Goal: Task Accomplishment & Management: Manage account settings

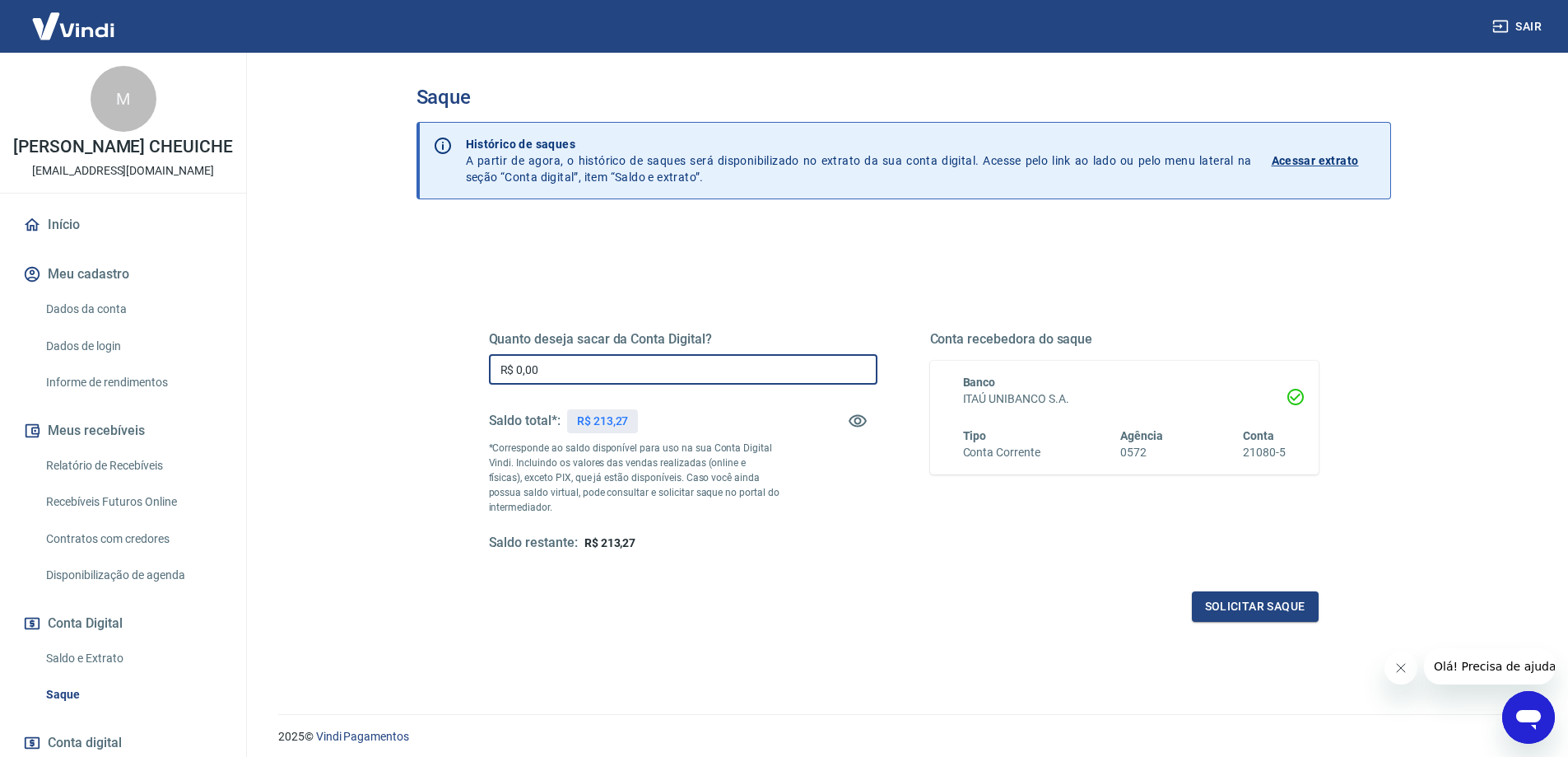
drag, startPoint x: 550, startPoint y: 369, endPoint x: 416, endPoint y: 371, distance: 134.0
click at [416, 371] on div "Quanto deseja sacar da Conta Digital? R$ 0,00 ​ Saldo total*: R$ 213,27 *Corres…" at bounding box center [903, 519] width 974 height 588
type input "R$ 213,27"
click at [1265, 608] on button "Solicitar saque" at bounding box center [1255, 606] width 127 height 31
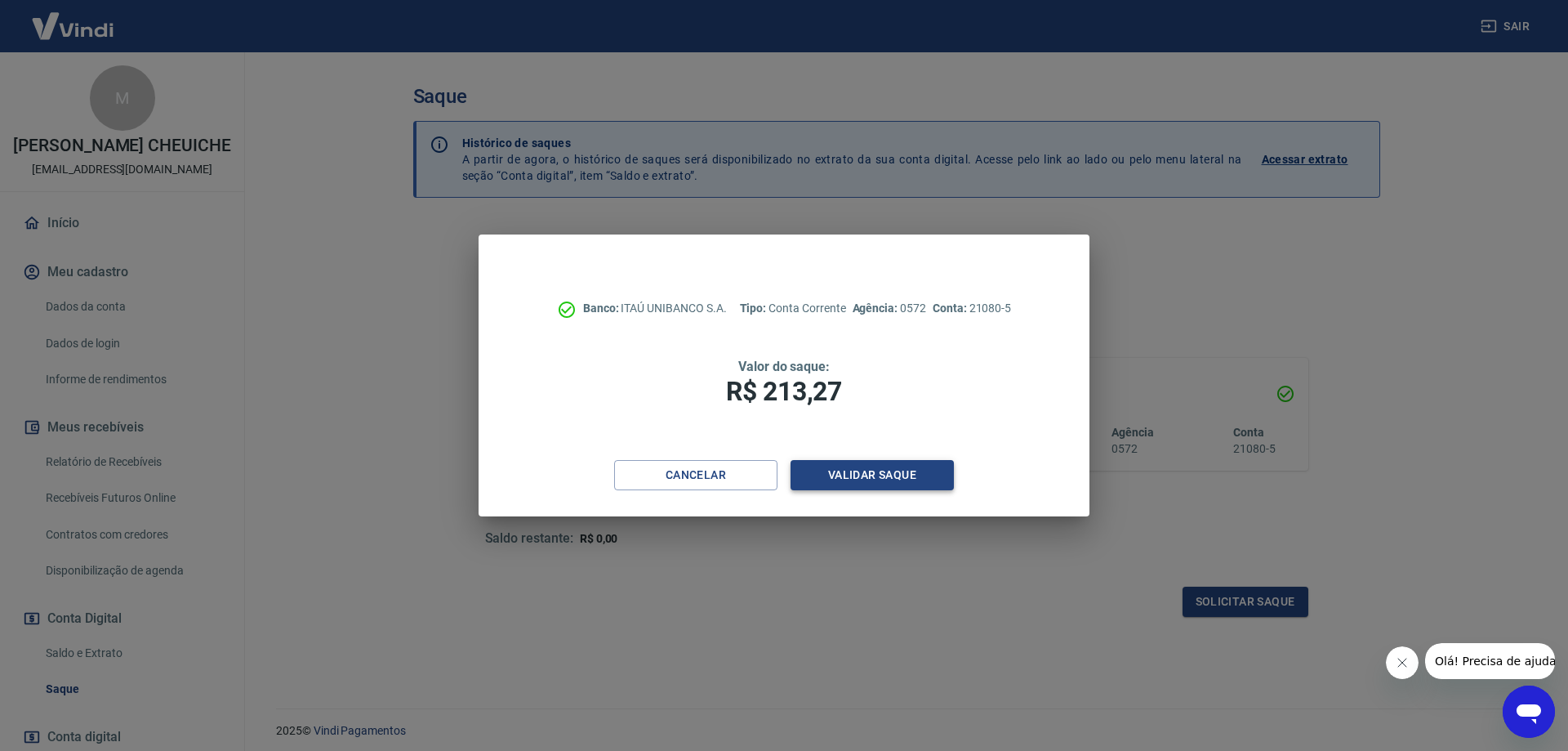
click at [855, 479] on button "Validar saque" at bounding box center [872, 475] width 163 height 31
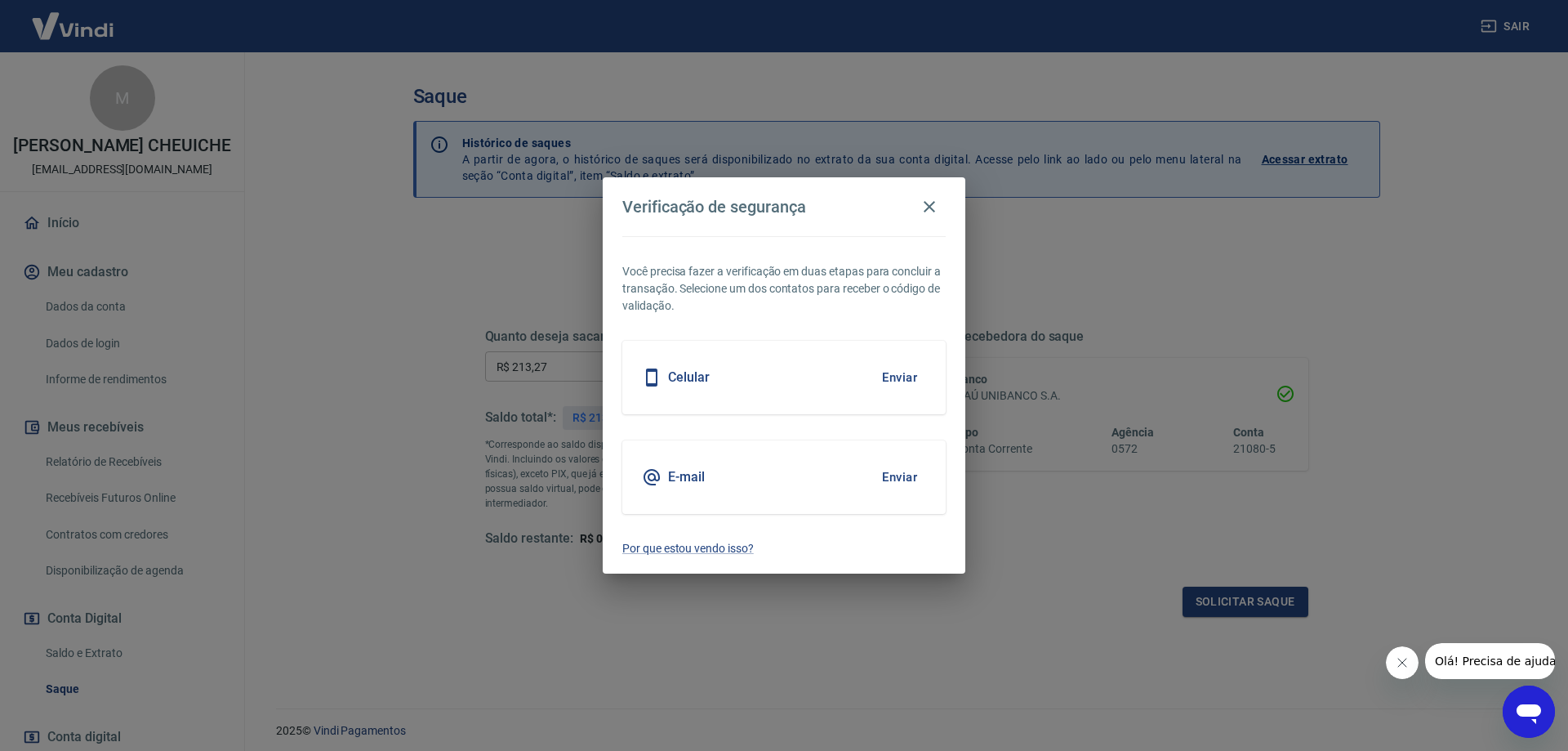
click at [901, 475] on button "Enviar" at bounding box center [899, 477] width 53 height 35
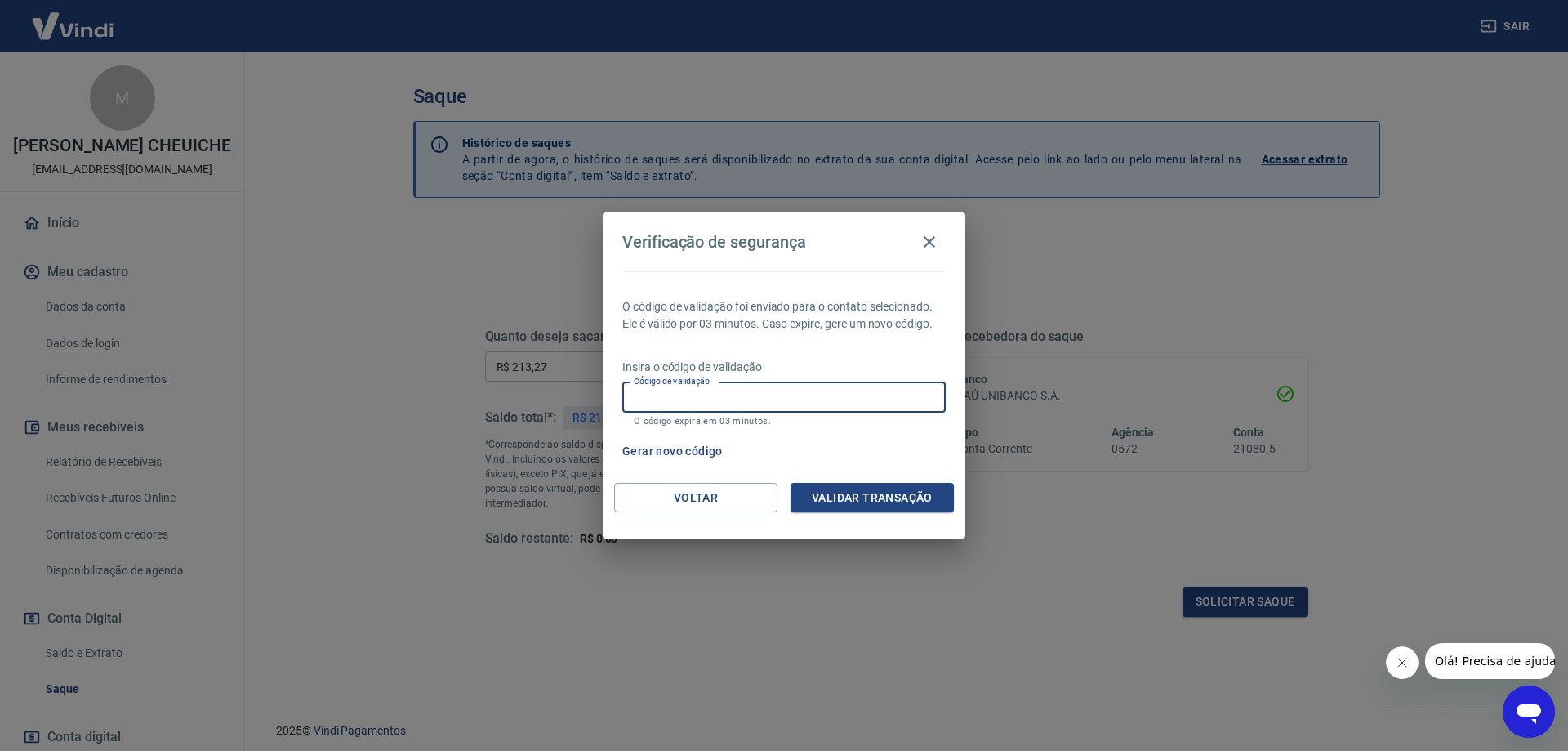
click at [669, 406] on input "Código de validação" at bounding box center [784, 397] width 323 height 31
paste input "631060"
type input "631060"
click at [867, 500] on button "Validar transação" at bounding box center [872, 498] width 163 height 31
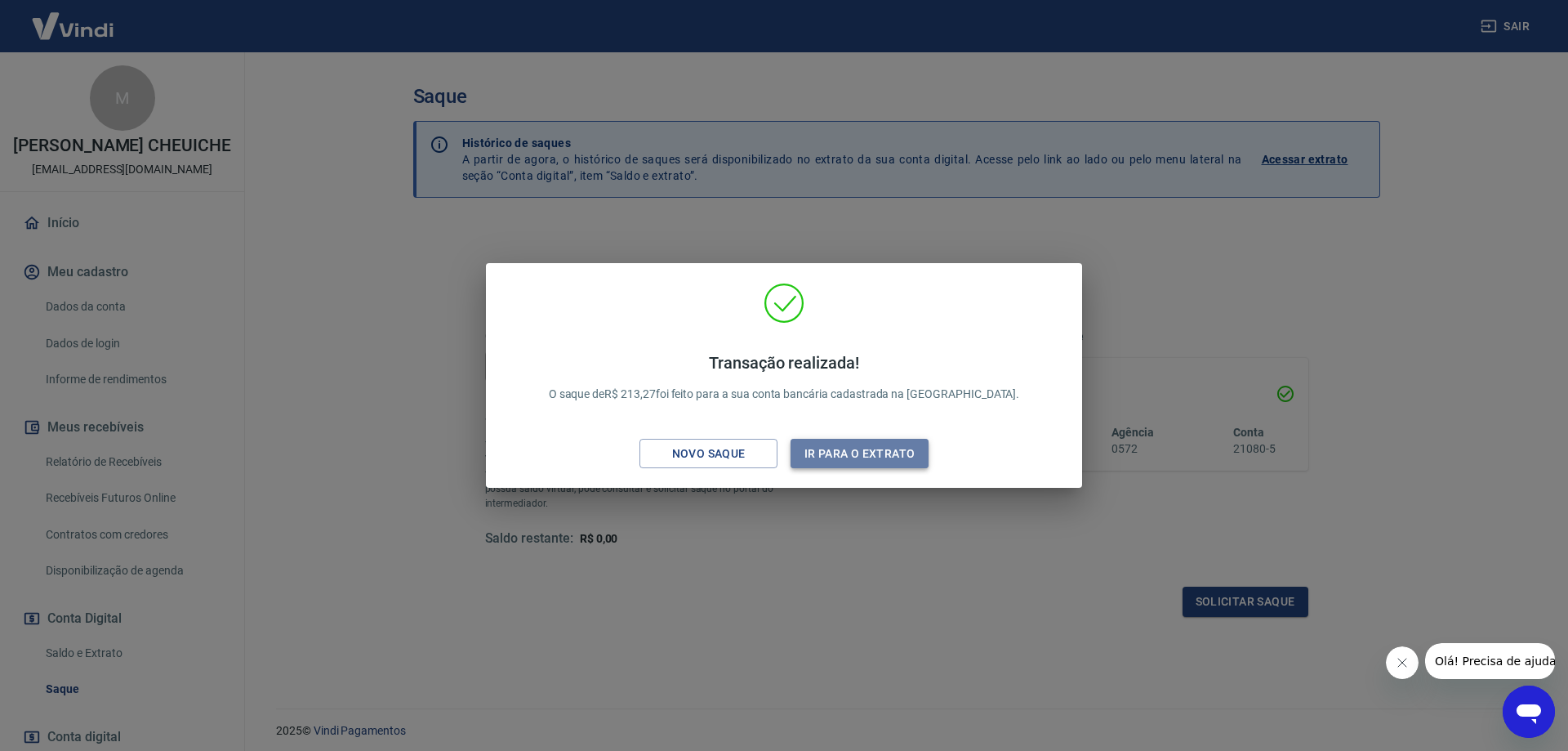
click at [876, 459] on button "Ir para o extrato" at bounding box center [859, 453] width 138 height 31
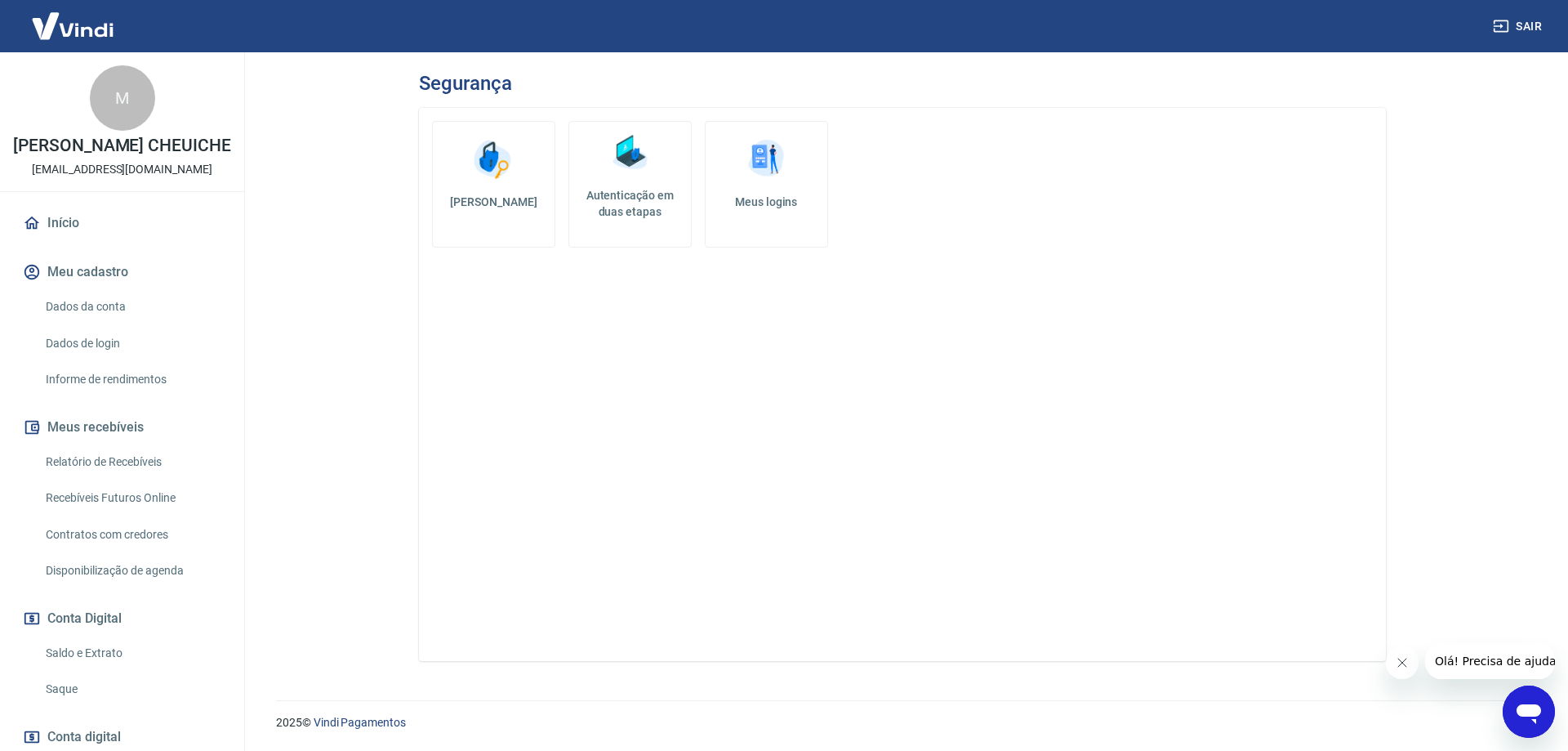
click at [626, 188] on h5 "Autenticação em duas etapas" at bounding box center [631, 204] width 109 height 33
